Goal: Task Accomplishment & Management: Manage account settings

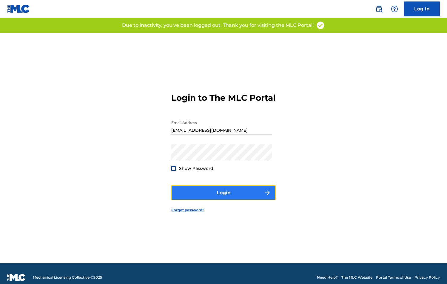
click at [185, 200] on button "Login" at bounding box center [223, 192] width 104 height 15
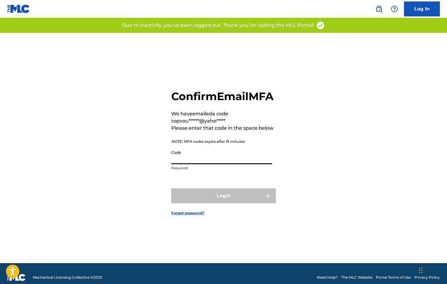
click at [183, 164] on input "Code" at bounding box center [221, 155] width 101 height 17
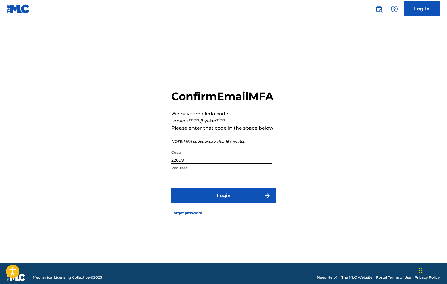
scroll to position [0, 0]
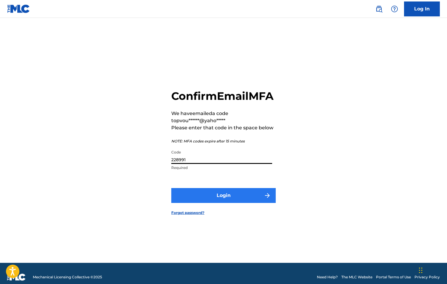
type input "228991"
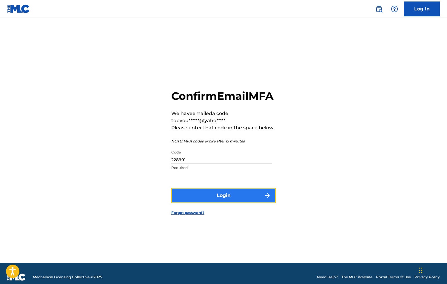
click at [196, 200] on button "Login" at bounding box center [223, 195] width 104 height 15
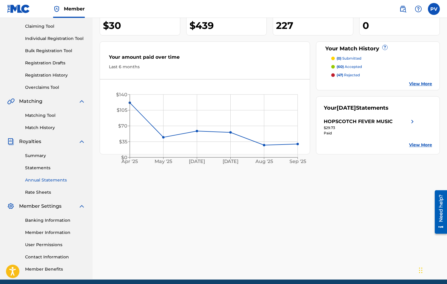
scroll to position [62, 0]
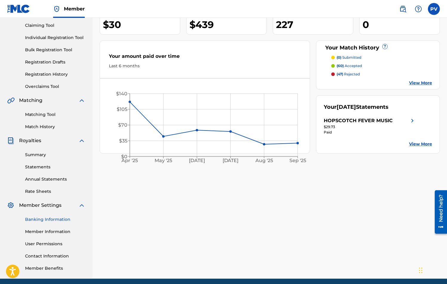
click at [48, 218] on link "Banking Information" at bounding box center [55, 219] width 60 height 6
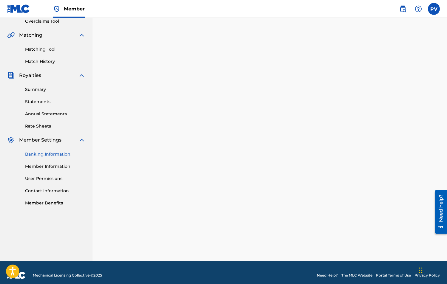
scroll to position [133, 0]
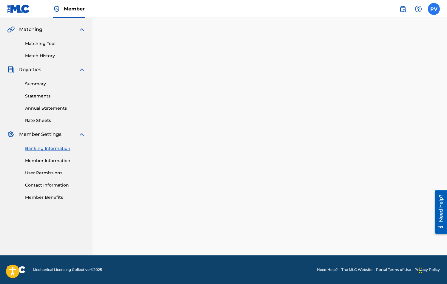
click at [432, 12] on label at bounding box center [434, 9] width 12 height 12
click at [434, 9] on input "PV [PERSON_NAME] [EMAIL_ADDRESS][DOMAIN_NAME] Notification Preferences Profile …" at bounding box center [434, 9] width 0 height 0
click at [377, 83] on p "Log out" at bounding box center [376, 84] width 14 height 5
click at [434, 9] on input "PV [PERSON_NAME] [EMAIL_ADDRESS][DOMAIN_NAME] Notification Preferences Profile …" at bounding box center [434, 9] width 0 height 0
